Goal: Task Accomplishment & Management: Use online tool/utility

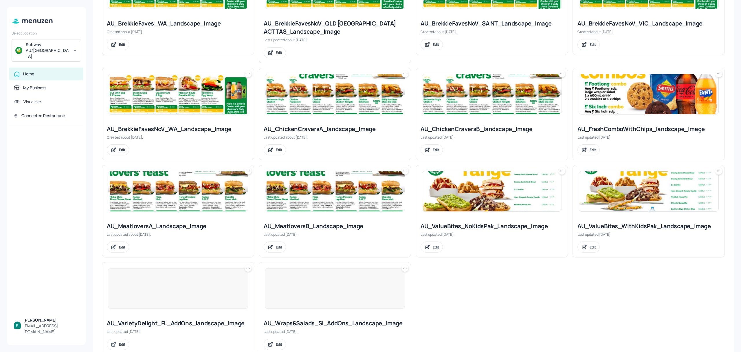
scroll to position [309, 0]
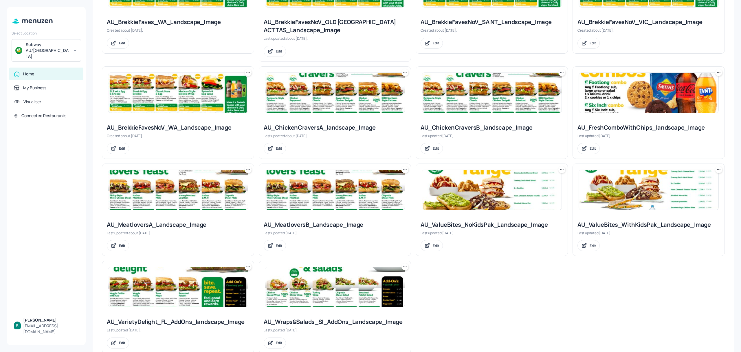
click at [313, 132] on div "AU_ChickenCraversA_landscape_Image Last updated about [DATE]. Edit" at bounding box center [335, 139] width 152 height 40
click at [313, 130] on div "AU_ChickenCraversA_landscape_Image" at bounding box center [335, 127] width 142 height 8
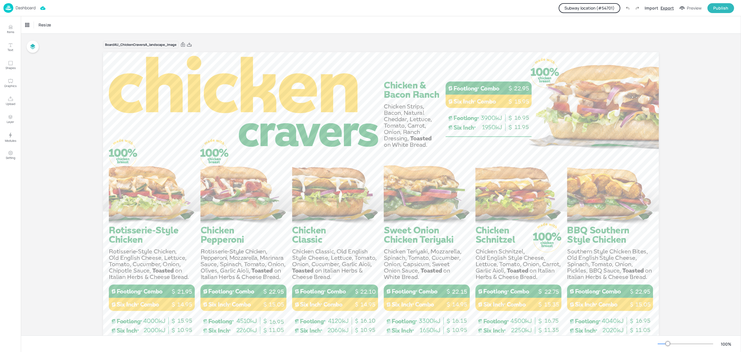
click at [667, 6] on div "Export" at bounding box center [667, 8] width 13 height 6
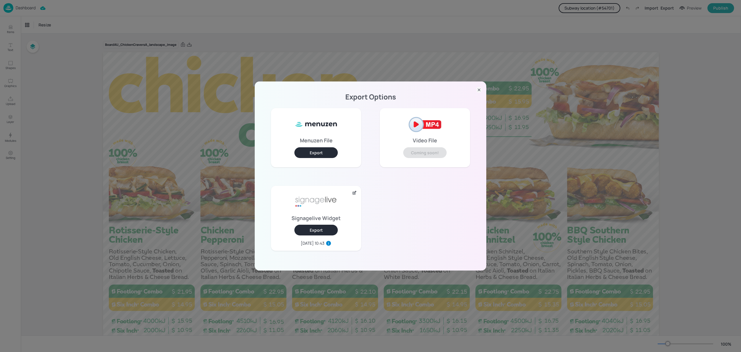
click at [477, 92] on icon at bounding box center [479, 90] width 6 height 6
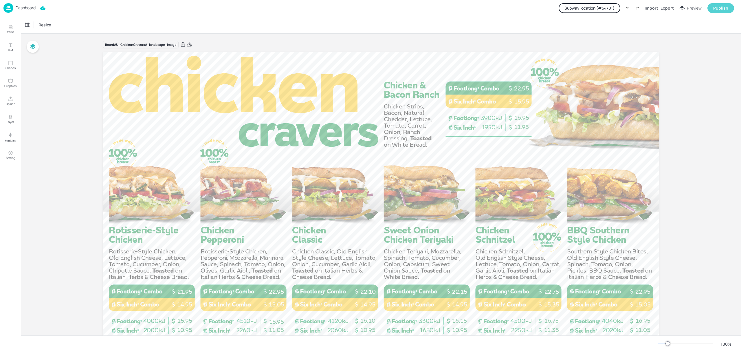
click at [715, 10] on div "Publish" at bounding box center [721, 8] width 15 height 6
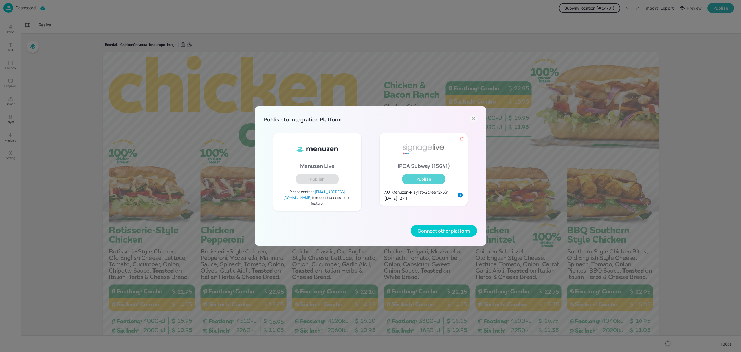
click at [420, 182] on button "Publish" at bounding box center [423, 178] width 43 height 11
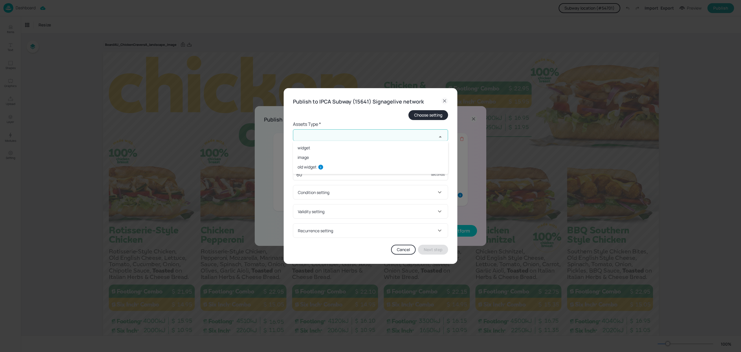
click at [361, 130] on input "text" at bounding box center [365, 135] width 144 height 12
click at [333, 166] on li "old widget" at bounding box center [370, 167] width 155 height 10
type input "old widget"
click at [340, 158] on input "text" at bounding box center [365, 158] width 144 height 12
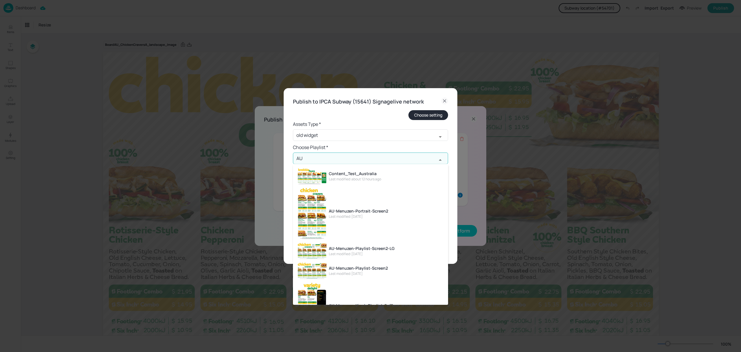
click at [353, 247] on div "AU-Menuzen-Playlist-Screen2-LG" at bounding box center [362, 248] width 66 height 6
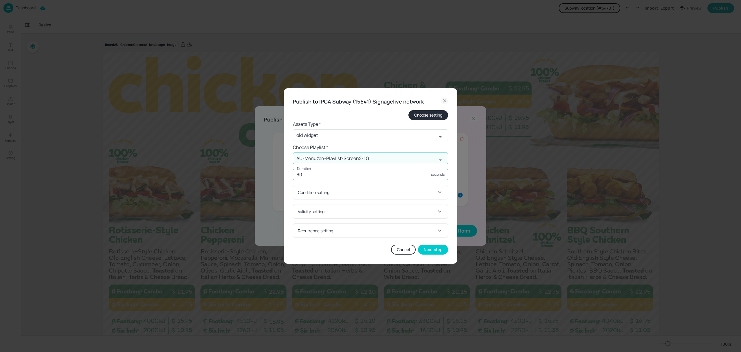
type input "AU-Menuzen-Playlist-Screen2-LG"
drag, startPoint x: 346, startPoint y: 177, endPoint x: 259, endPoint y: 185, distance: 87.5
click at [259, 185] on div "Publish to IPCA Subway (15641) Signagelive network Choose setting Assets Type *…" at bounding box center [370, 176] width 741 height 352
type input "0"
type input "30"
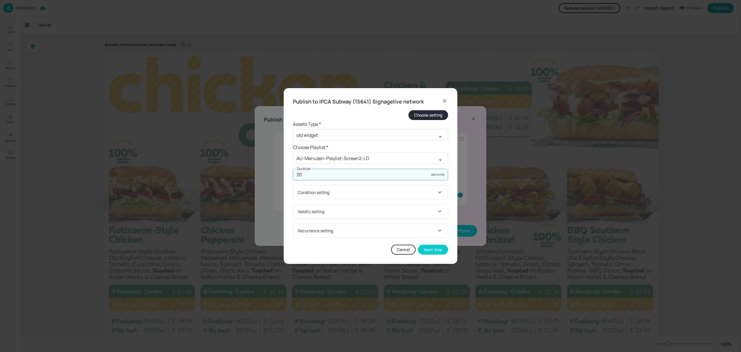
click at [341, 191] on div "Condition setting" at bounding box center [367, 192] width 138 height 6
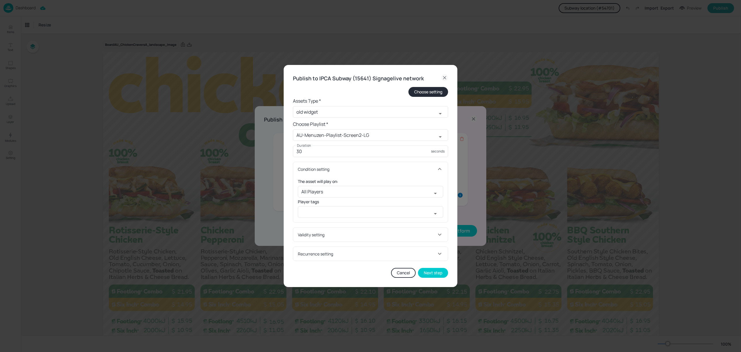
click at [448, 190] on div "Publish to IPCA Subway (15641) Signagelive network Choose setting Assets Type *…" at bounding box center [371, 176] width 174 height 222
click at [440, 168] on icon at bounding box center [439, 169] width 3 height 2
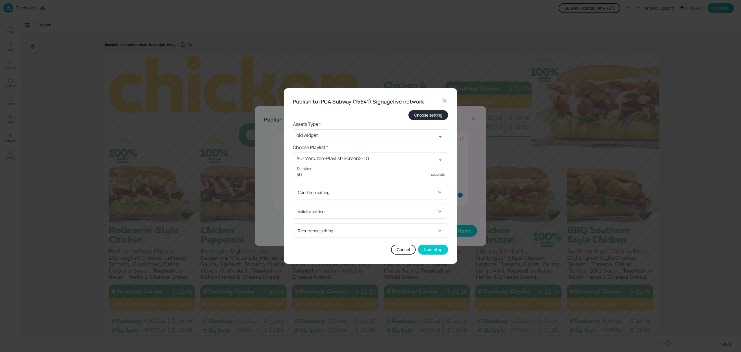
click at [437, 210] on icon at bounding box center [439, 211] width 7 height 7
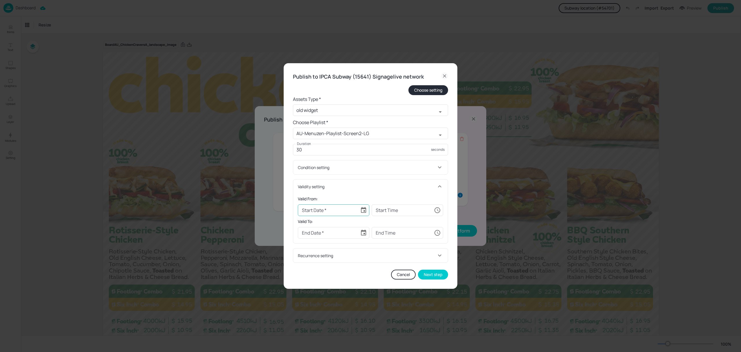
click at [364, 208] on icon "Choose date" at bounding box center [363, 210] width 5 height 6
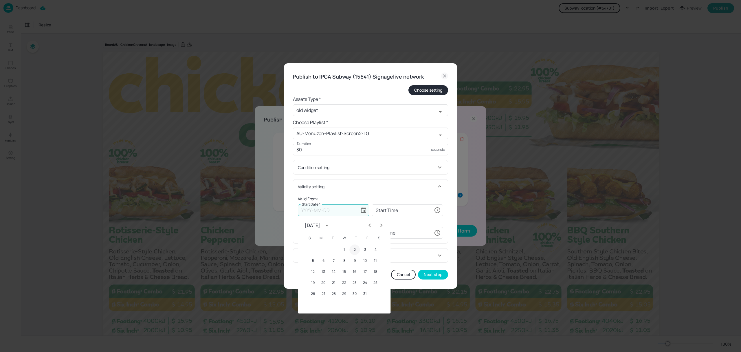
click at [355, 248] on button "2" at bounding box center [355, 249] width 10 height 10
type input "[DATE]"
type input "00:00:00"
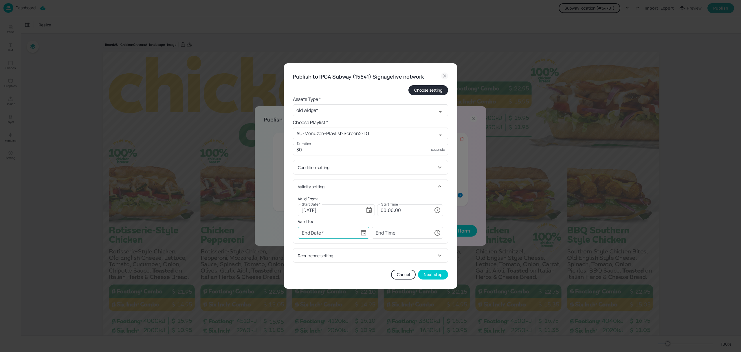
click at [364, 232] on icon "Choose date" at bounding box center [363, 232] width 7 height 7
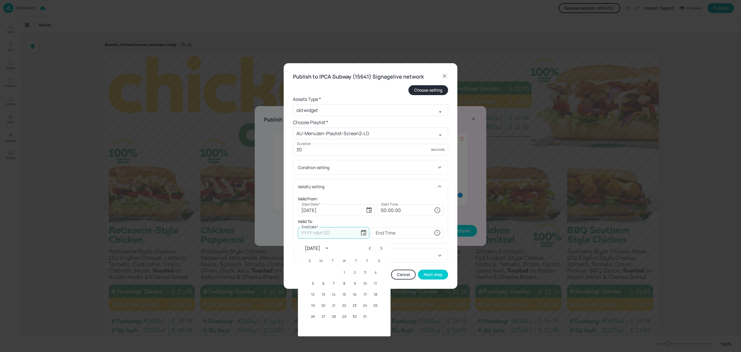
click at [320, 249] on div "[DATE]" at bounding box center [312, 247] width 15 height 7
click at [313, 306] on button "2026" at bounding box center [314, 309] width 21 height 10
type input "[DATE]"
type input "00:00:00"
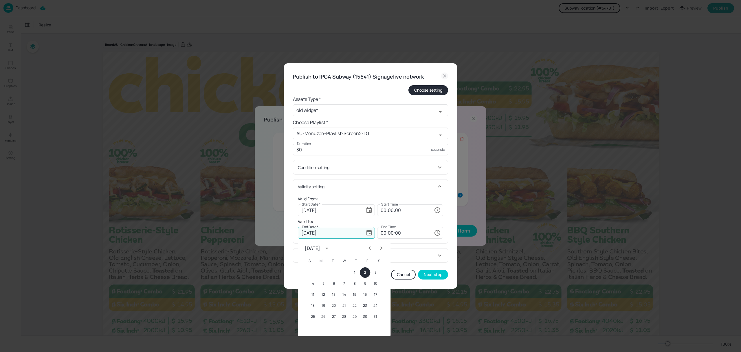
click at [380, 247] on icon "Next month" at bounding box center [381, 247] width 7 height 7
click at [367, 305] on button "25" at bounding box center [365, 305] width 10 height 10
type input "[DATE]"
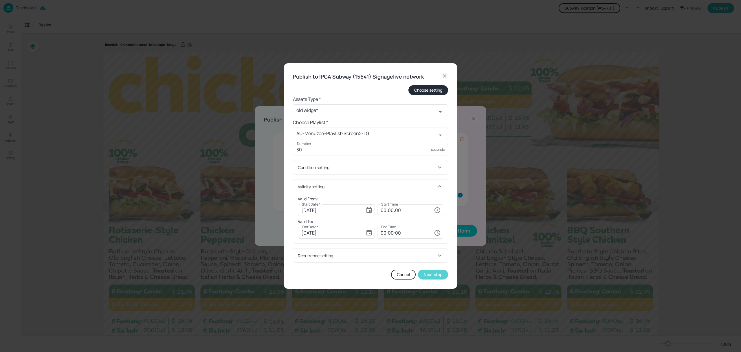
click at [441, 275] on button "Next step" at bounding box center [433, 274] width 30 height 10
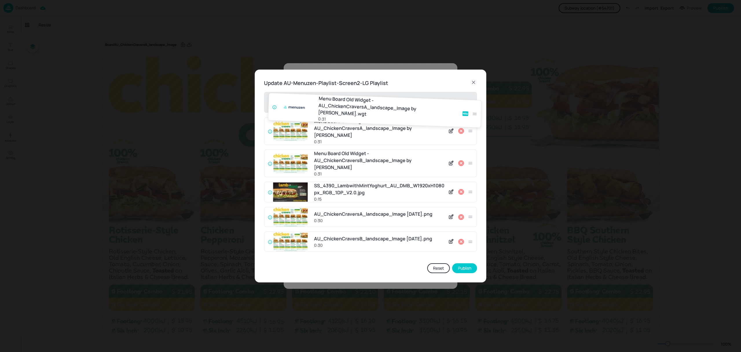
drag, startPoint x: 471, startPoint y: 235, endPoint x: 475, endPoint y: 105, distance: 129.8
click at [475, 105] on div "Menu Board Old Widget - AU_ChickenCraversA_landscape_Image by Menuzen 0:31 Menu…" at bounding box center [370, 174] width 213 height 164
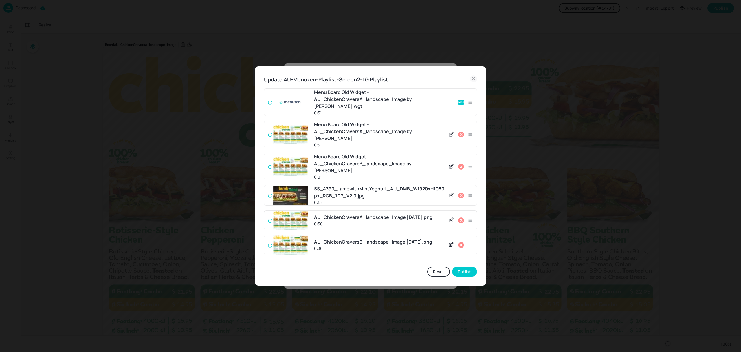
click at [452, 134] on icon at bounding box center [451, 134] width 6 height 6
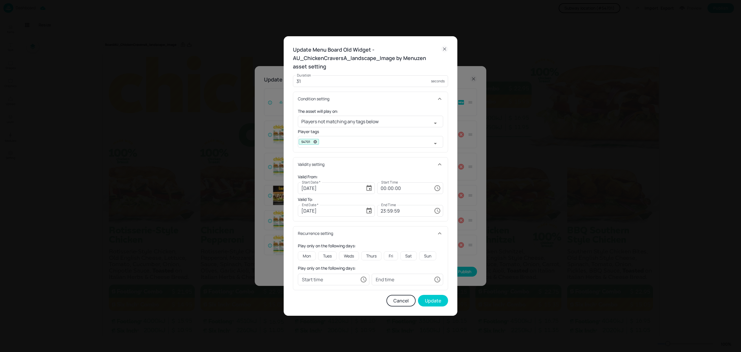
click at [447, 48] on icon at bounding box center [444, 48] width 7 height 7
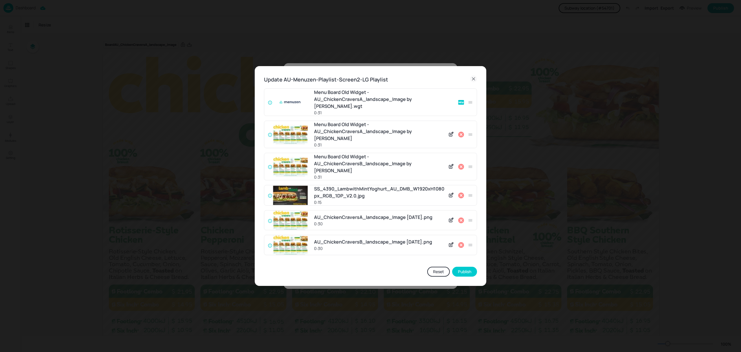
click at [462, 133] on icon at bounding box center [461, 134] width 7 height 7
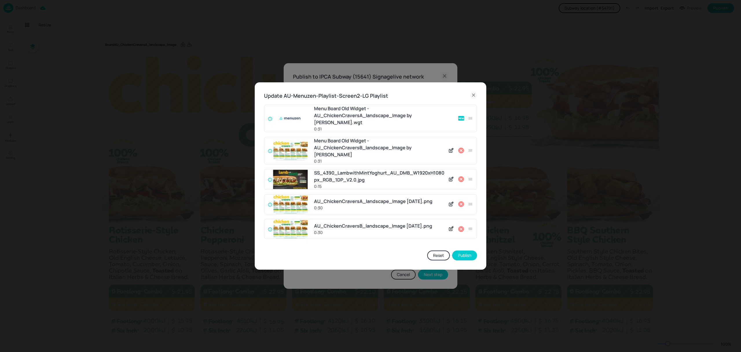
click at [461, 147] on icon at bounding box center [461, 150] width 6 height 6
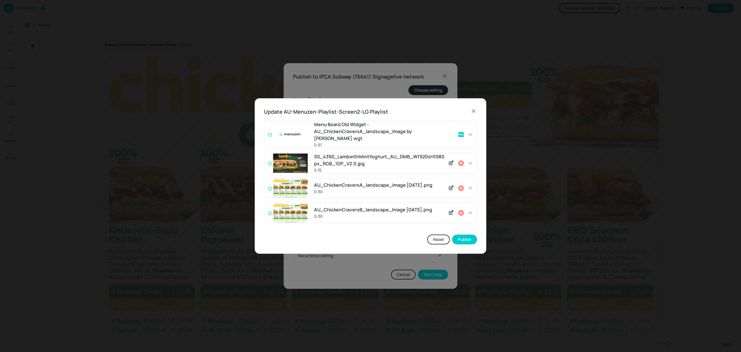
click at [460, 185] on icon at bounding box center [461, 188] width 6 height 6
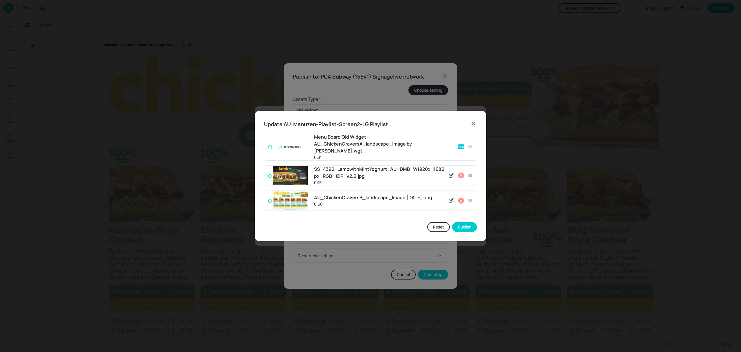
click at [464, 196] on div at bounding box center [461, 200] width 28 height 9
click at [462, 197] on icon at bounding box center [461, 200] width 6 height 6
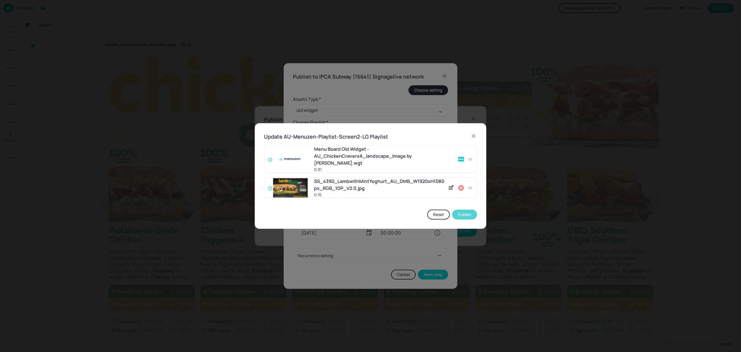
click at [470, 211] on button "Publish" at bounding box center [464, 214] width 25 height 10
